Goal: Information Seeking & Learning: Learn about a topic

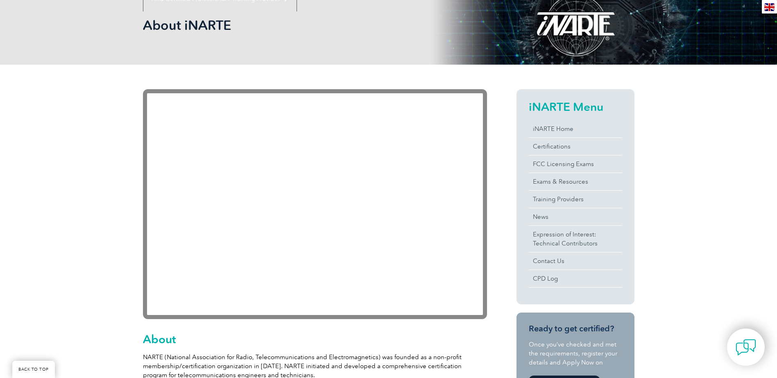
scroll to position [41, 0]
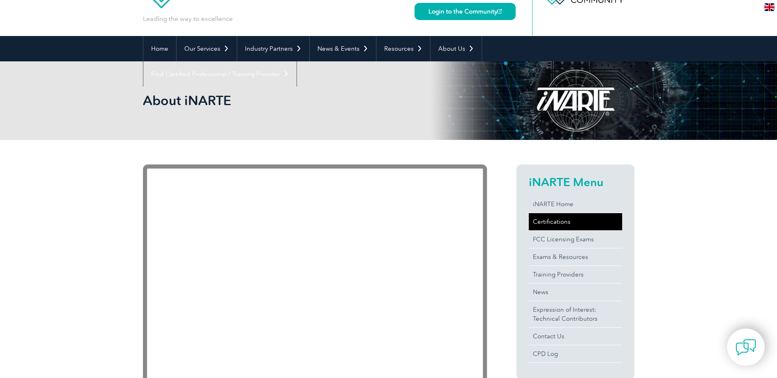
click at [554, 221] on link "Certifications" at bounding box center [574, 221] width 93 height 17
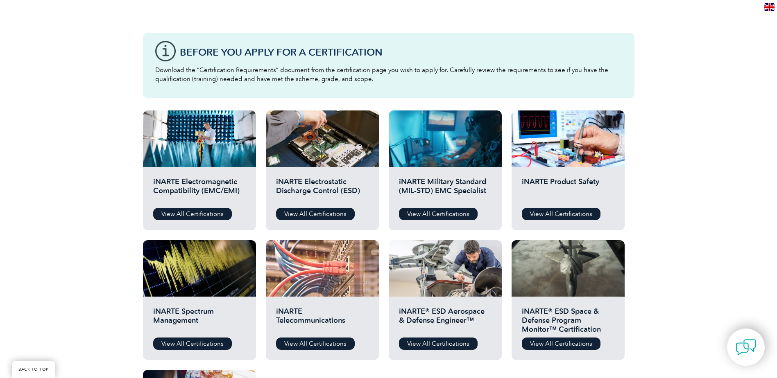
scroll to position [205, 0]
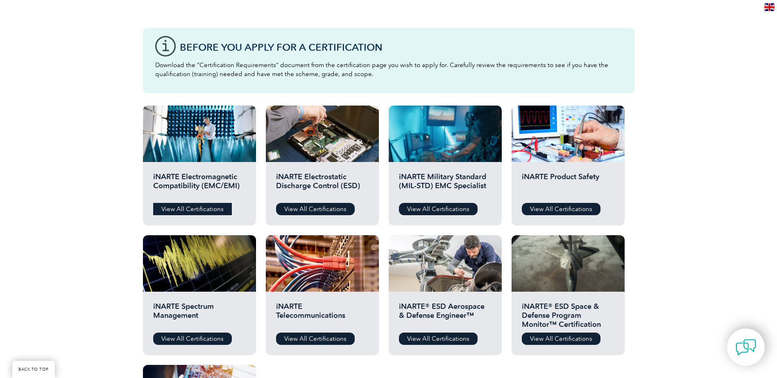
click at [199, 207] on link "View All Certifications" at bounding box center [192, 209] width 79 height 12
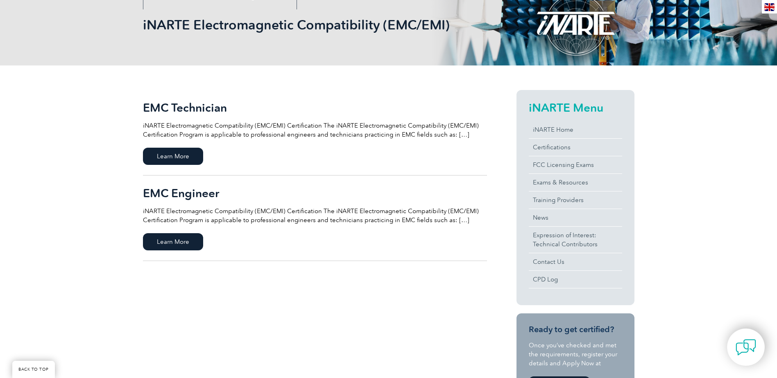
scroll to position [123, 0]
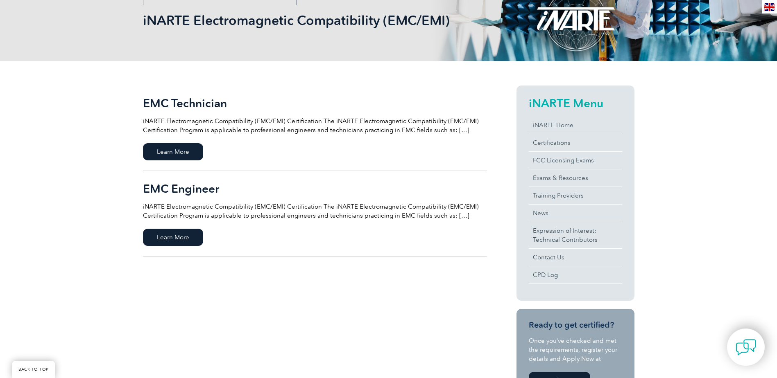
click at [52, 217] on div "EMC Technician iNARTE Electromagnetic Compatibility (EMC/EMI) Certification The…" at bounding box center [388, 328] width 777 height 534
click at [172, 235] on span "Learn More" at bounding box center [173, 237] width 60 height 17
